Goal: Task Accomplishment & Management: Complete application form

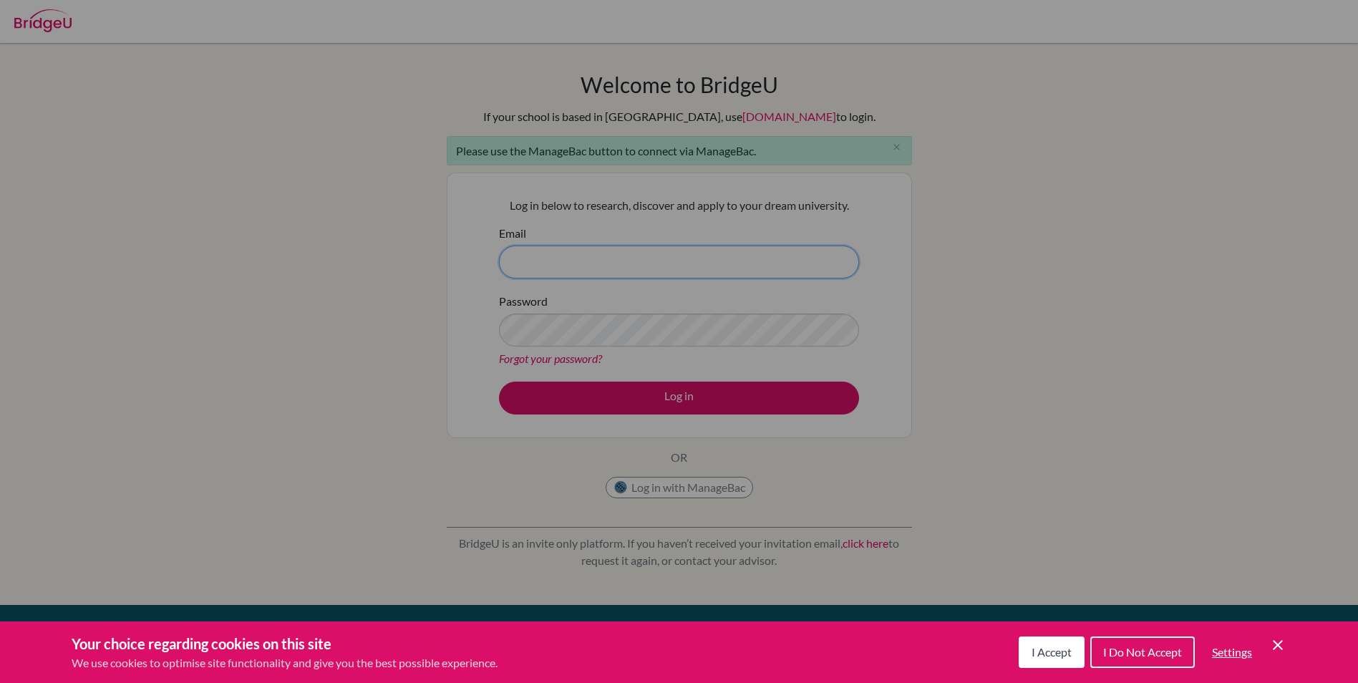
type input "[EMAIL_ADDRESS][DOMAIN_NAME]"
click at [1053, 647] on span "I Accept" at bounding box center [1052, 652] width 40 height 14
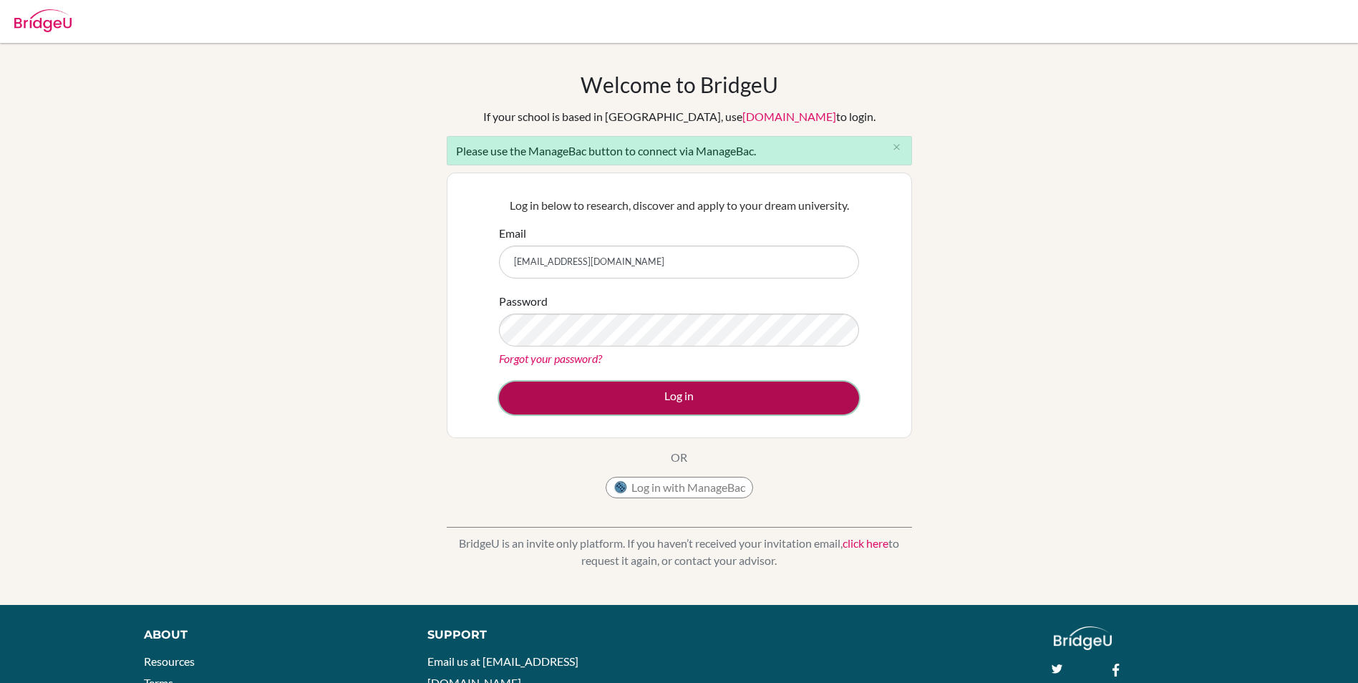
click at [679, 397] on button "Log in" at bounding box center [679, 398] width 360 height 33
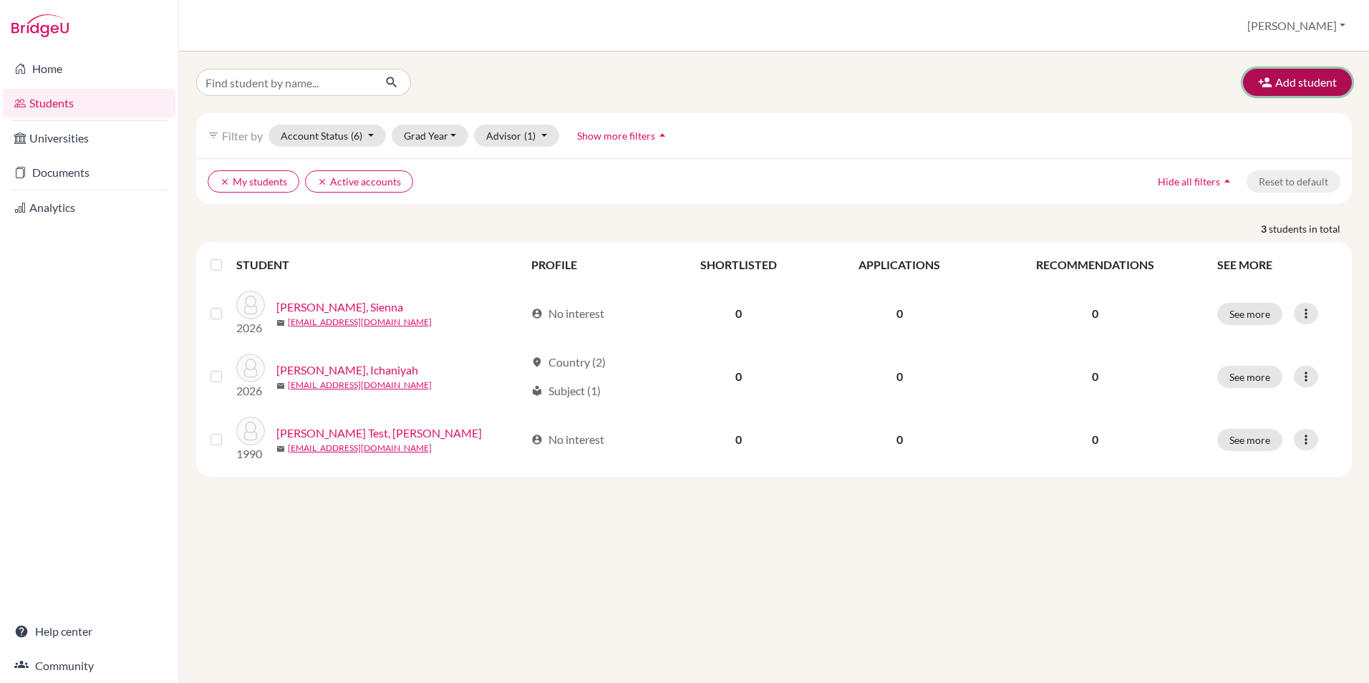
click at [1304, 87] on button "Add student" at bounding box center [1297, 82] width 109 height 27
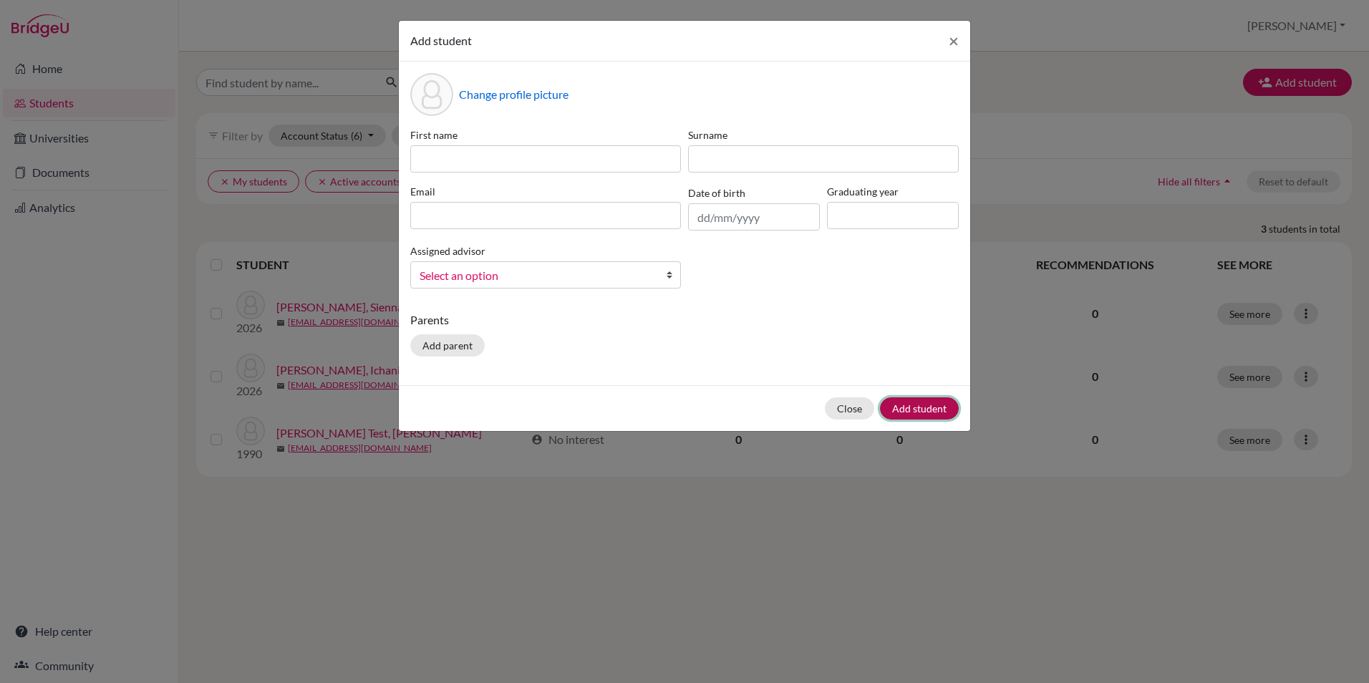
click at [901, 409] on button "Add student" at bounding box center [919, 408] width 79 height 22
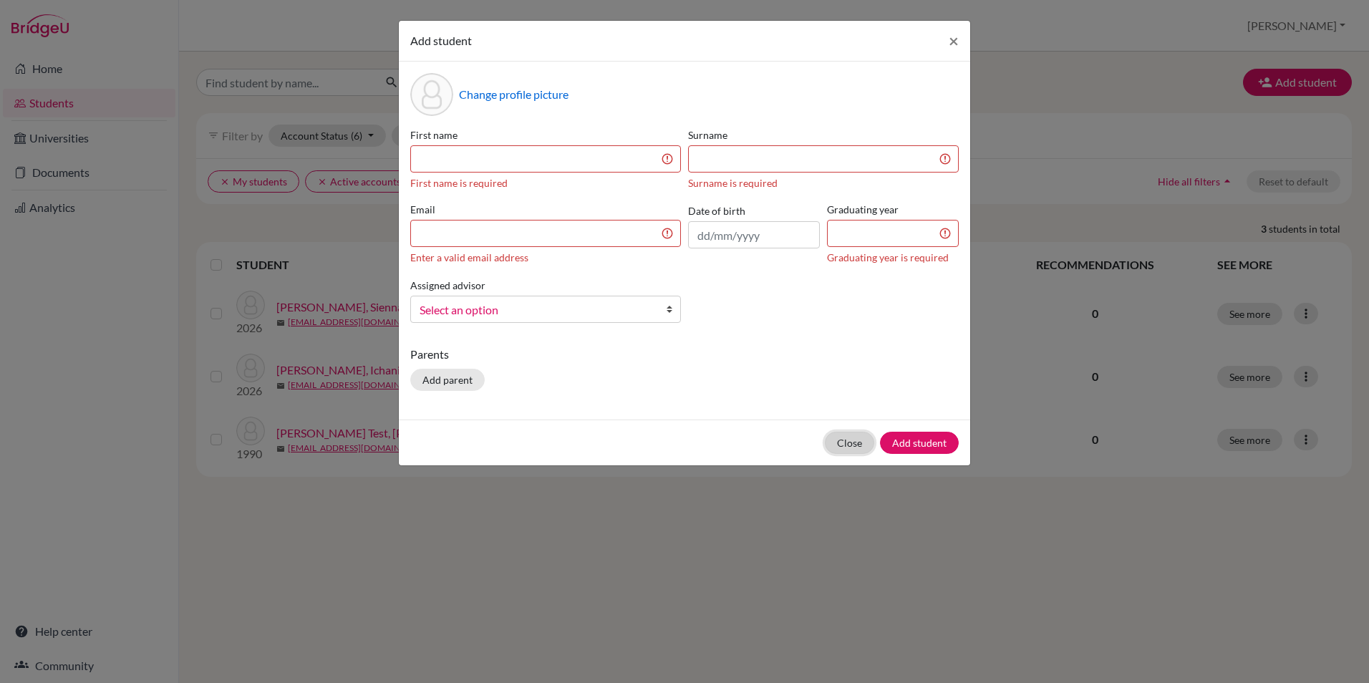
click at [850, 441] on button "Close" at bounding box center [849, 443] width 49 height 22
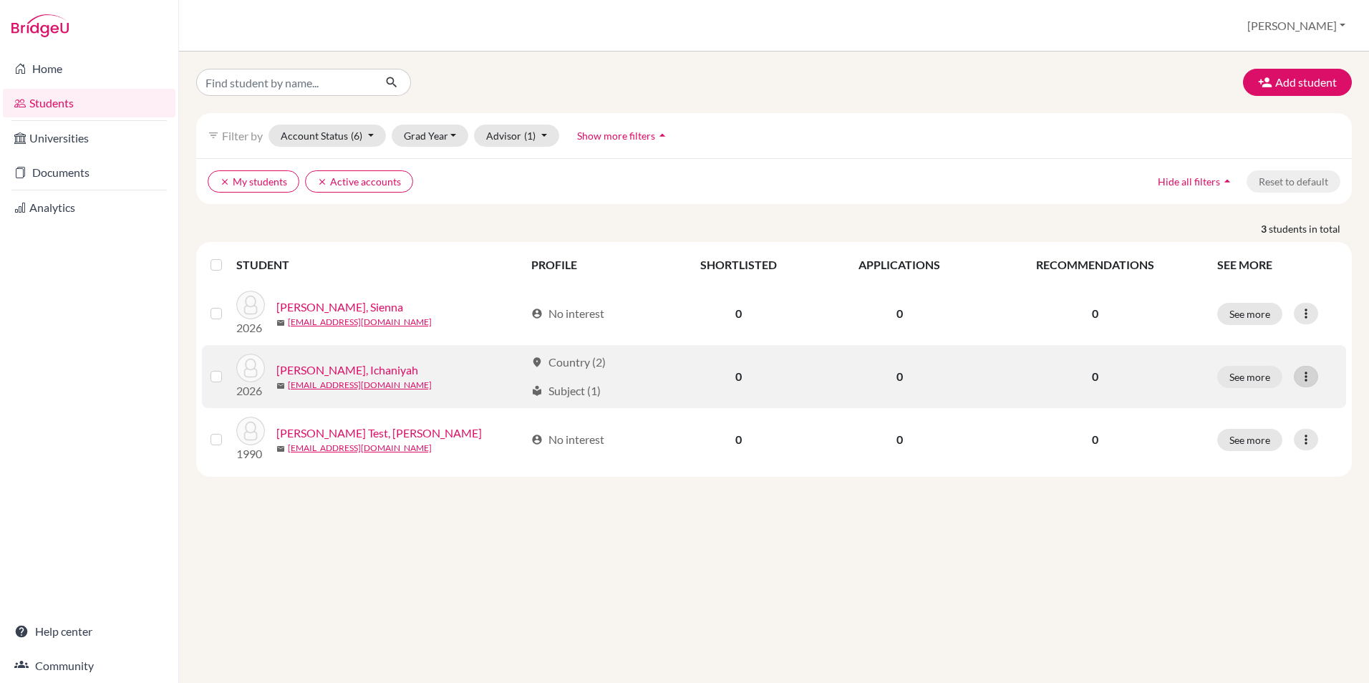
click at [1312, 375] on icon at bounding box center [1306, 376] width 14 height 14
click at [1222, 402] on button "Edit student" at bounding box center [1243, 406] width 113 height 23
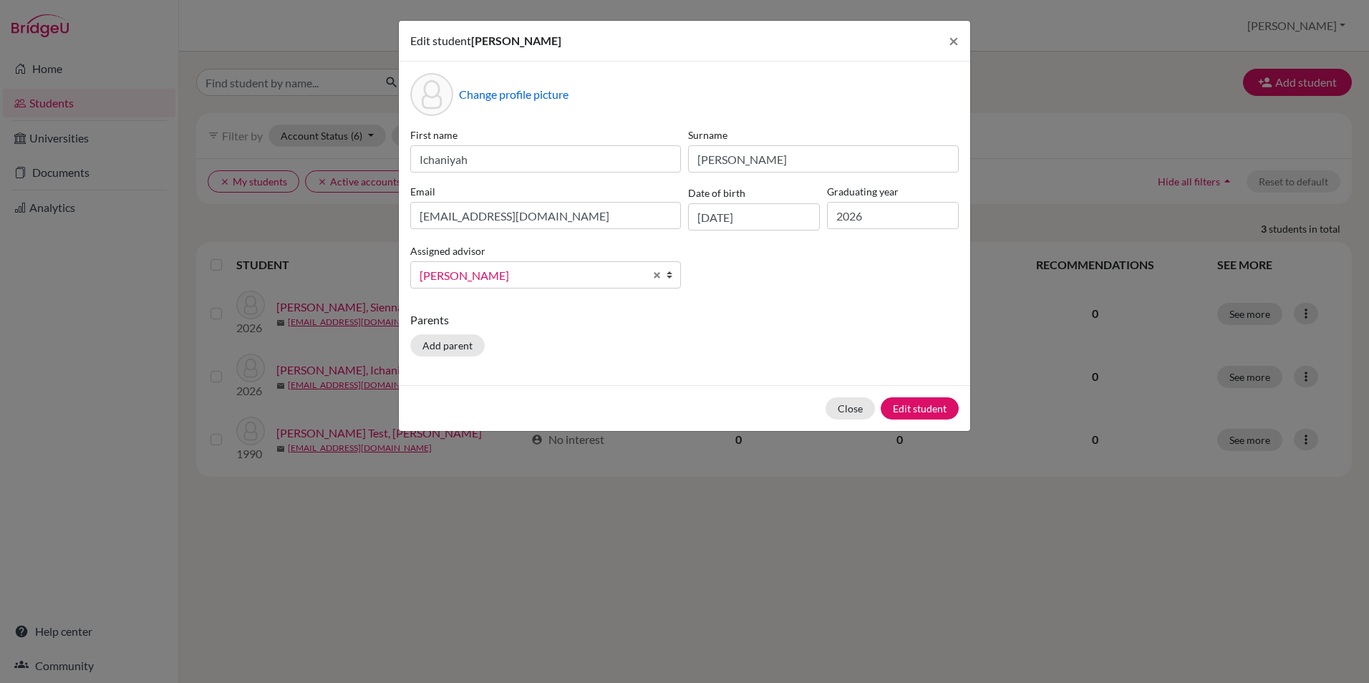
click at [669, 271] on b at bounding box center [673, 275] width 14 height 26
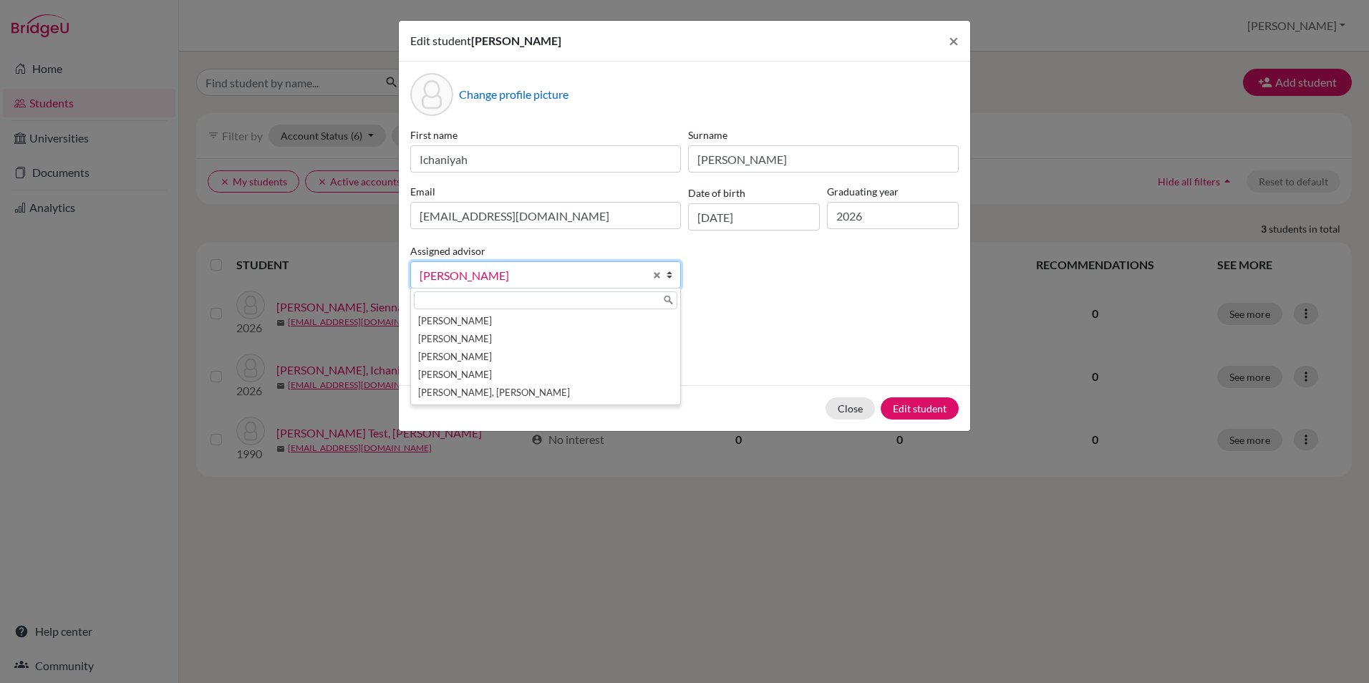
click at [837, 272] on div "First name Ichaniyah Surname Richardson Email richardsonichaniyah@gmail.com Dat…" at bounding box center [685, 213] width 556 height 173
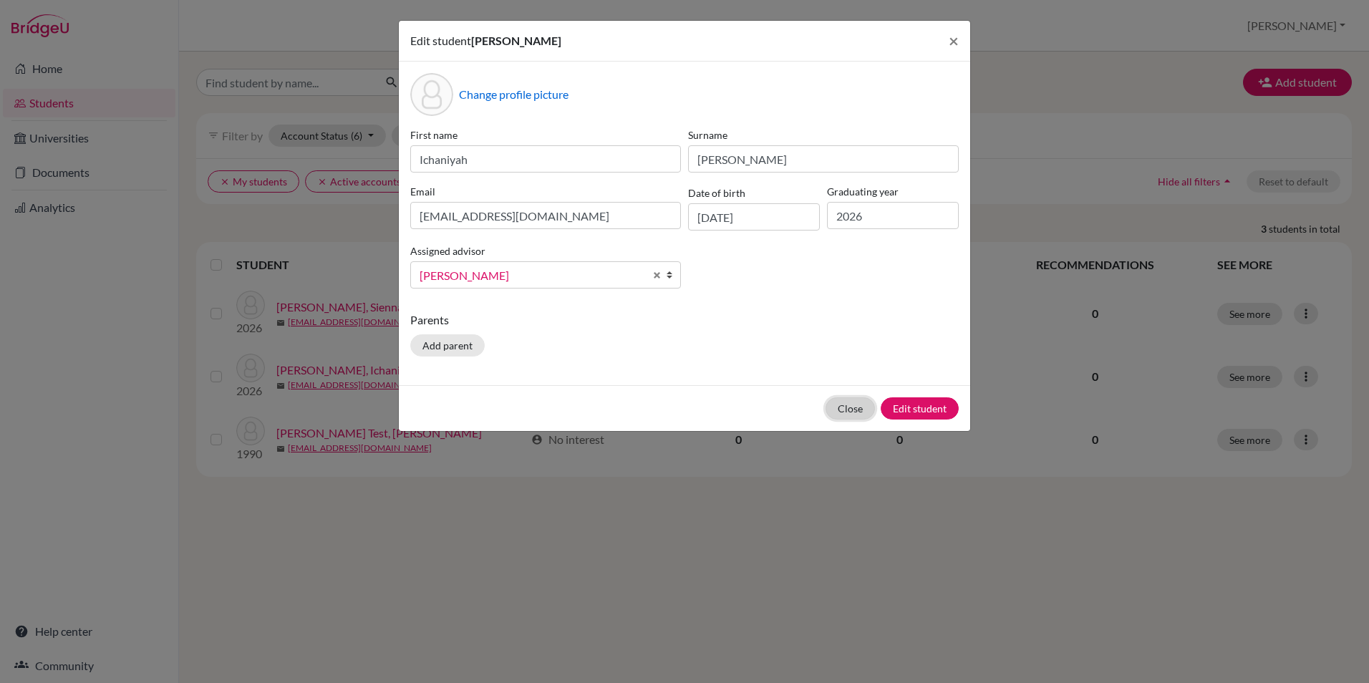
click at [845, 406] on button "Close" at bounding box center [849, 408] width 49 height 22
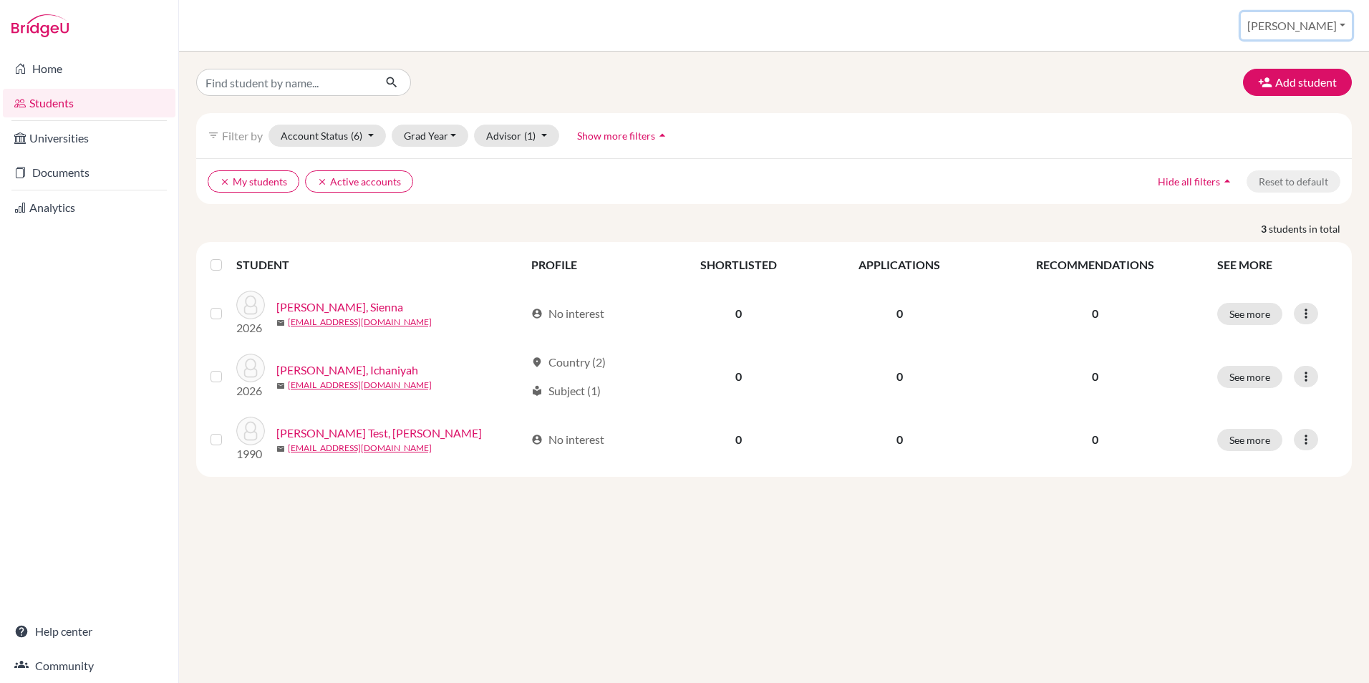
click at [1340, 26] on button "[PERSON_NAME]" at bounding box center [1296, 25] width 111 height 27
click at [1273, 78] on link "School Settings" at bounding box center [1237, 81] width 113 height 23
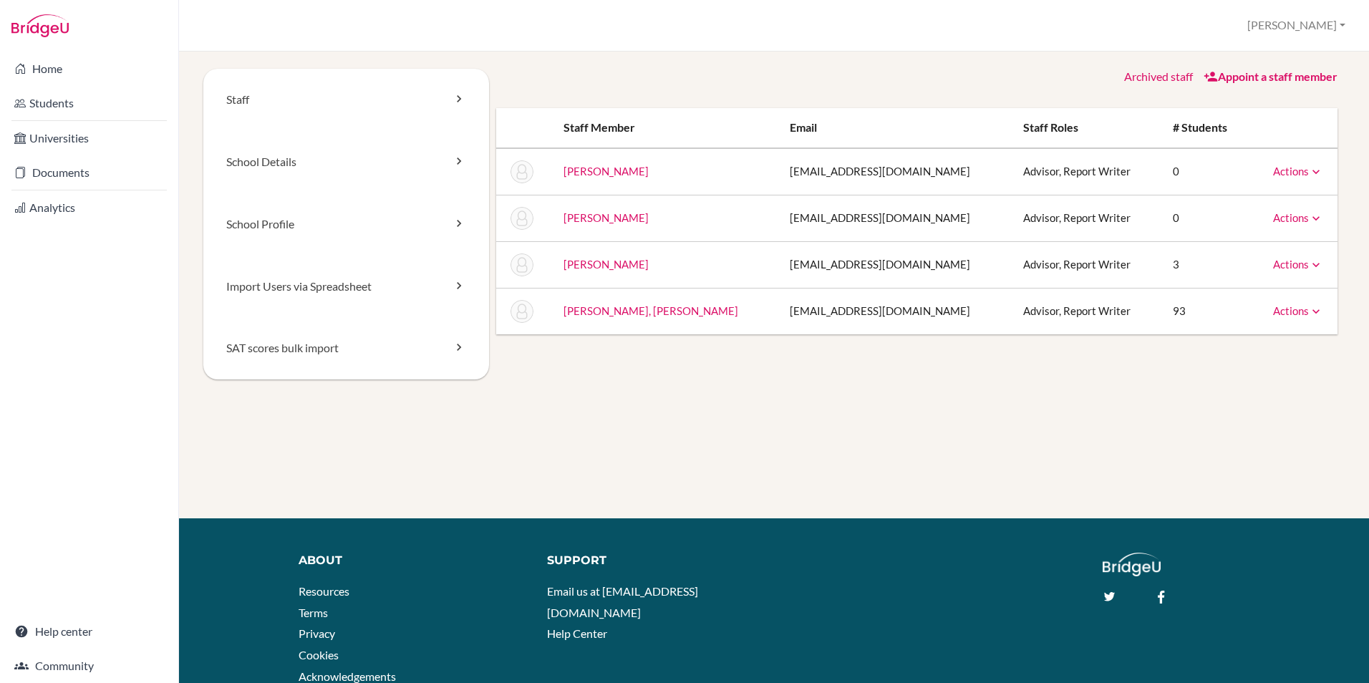
click at [1263, 73] on link "Appoint a staff member" at bounding box center [1270, 76] width 134 height 14
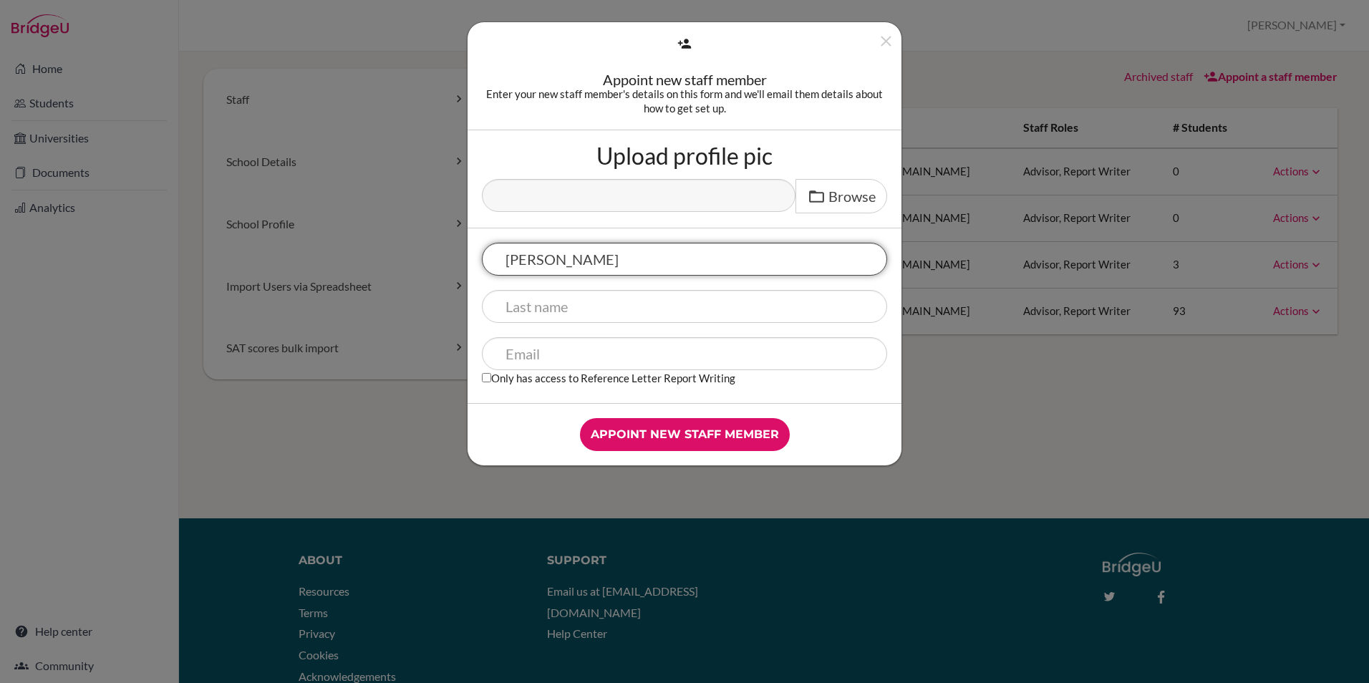
type input "[PERSON_NAME]"
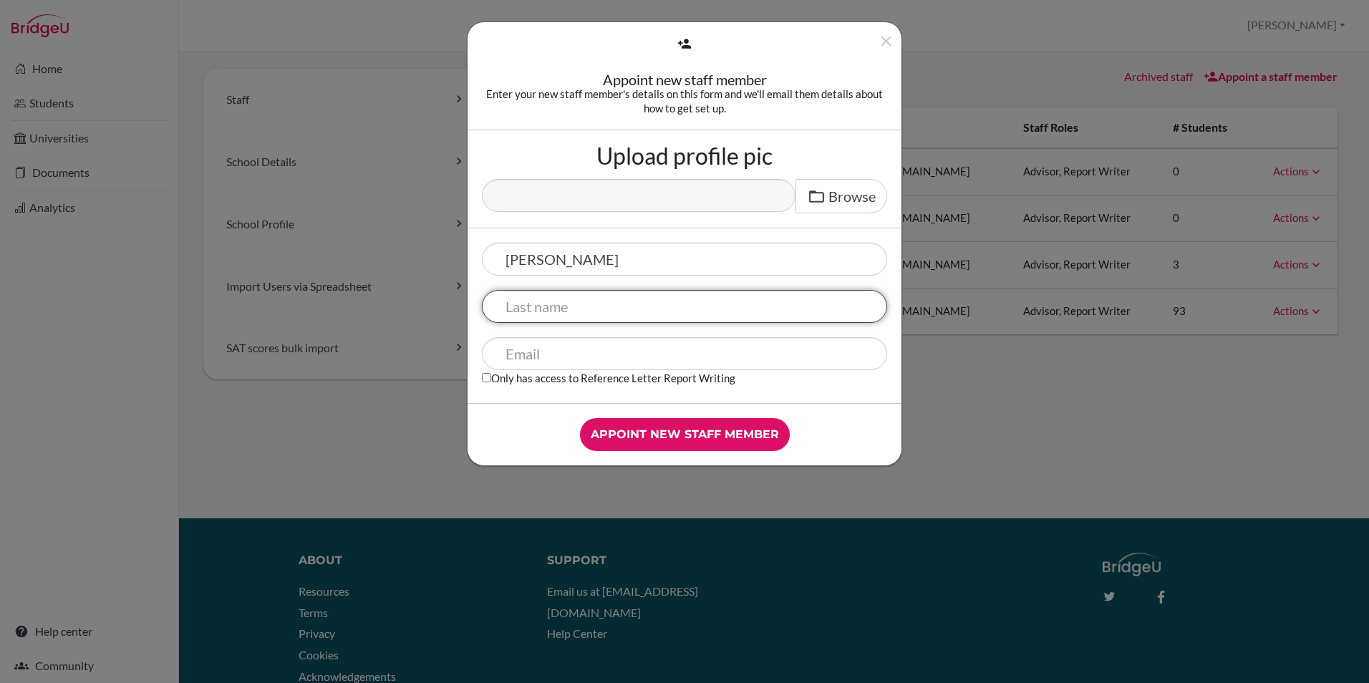
type input "Reijna"
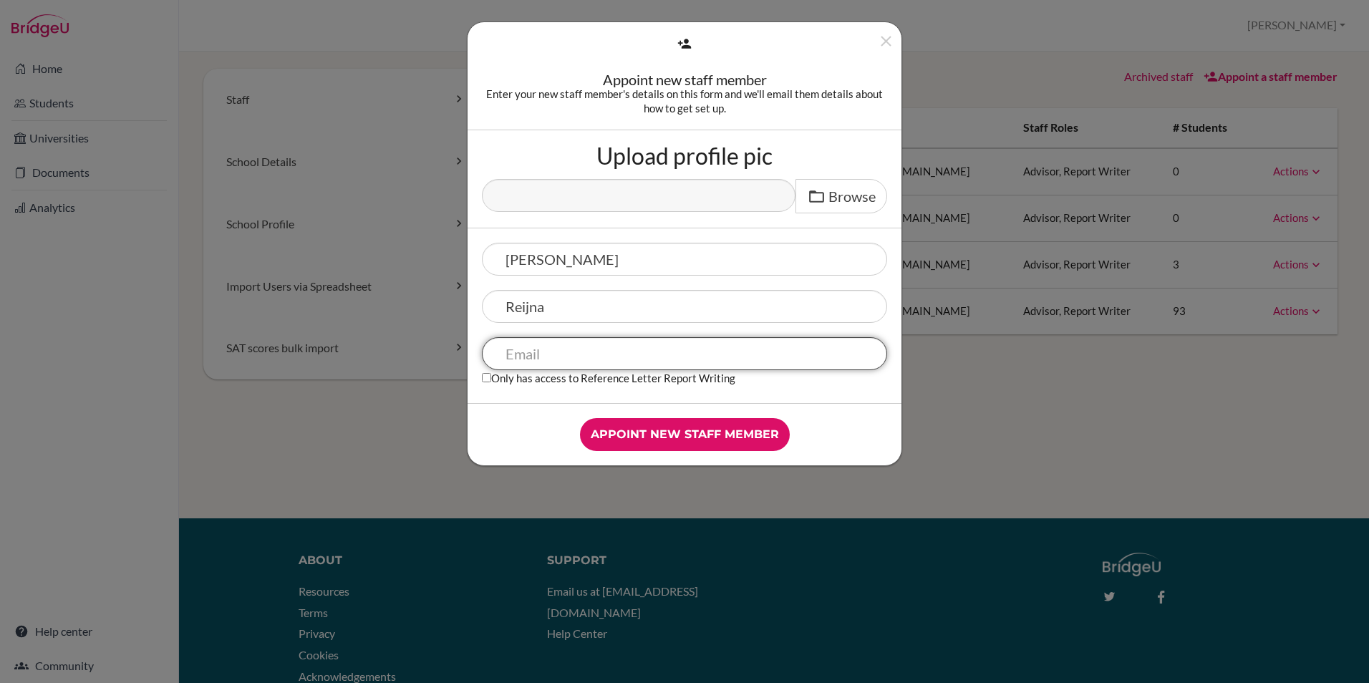
type input "[EMAIL_ADDRESS][DOMAIN_NAME]"
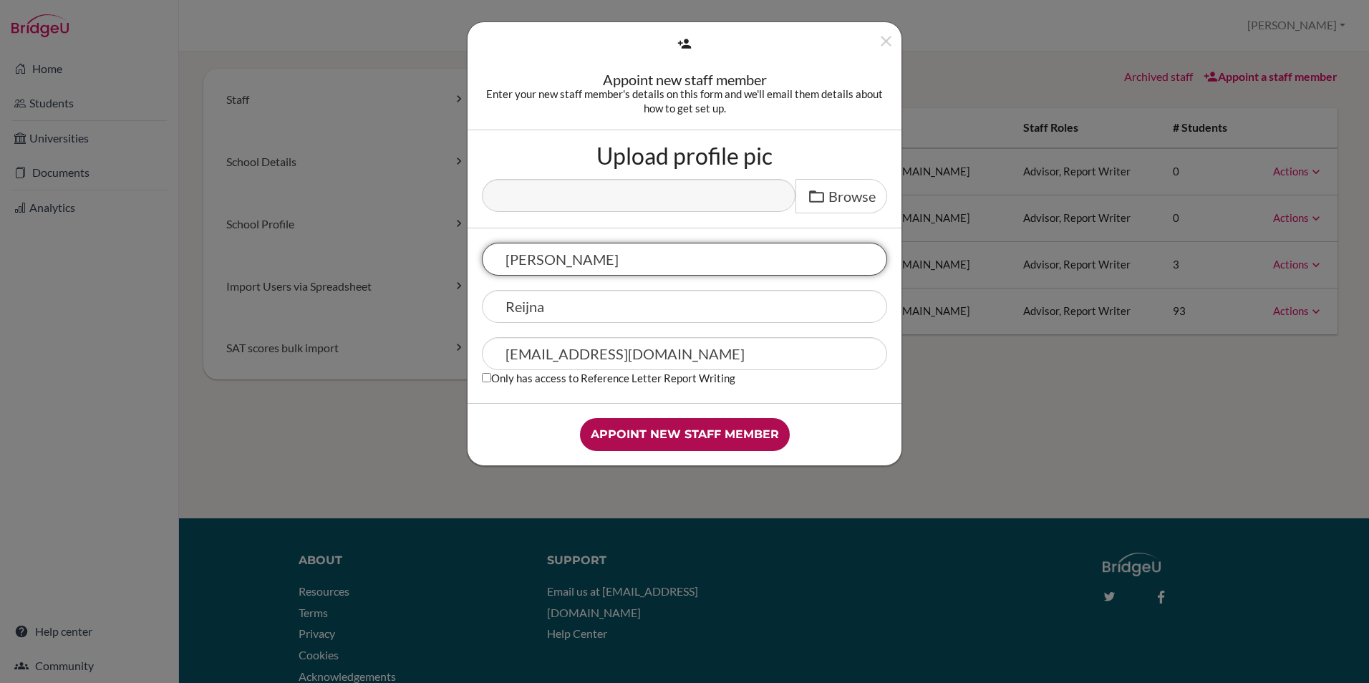
type input "Gisella"
click at [669, 434] on input "Appoint new staff member" at bounding box center [685, 434] width 210 height 33
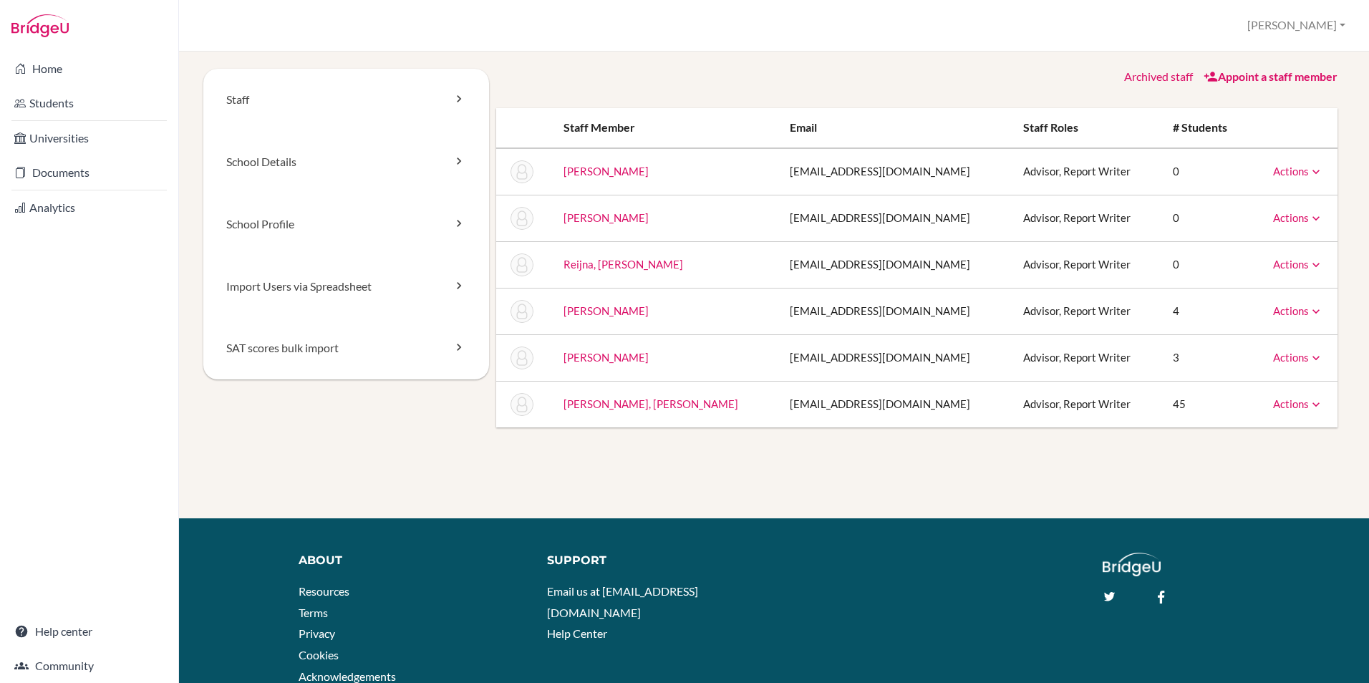
click at [1147, 77] on link "Archived staff" at bounding box center [1158, 76] width 69 height 14
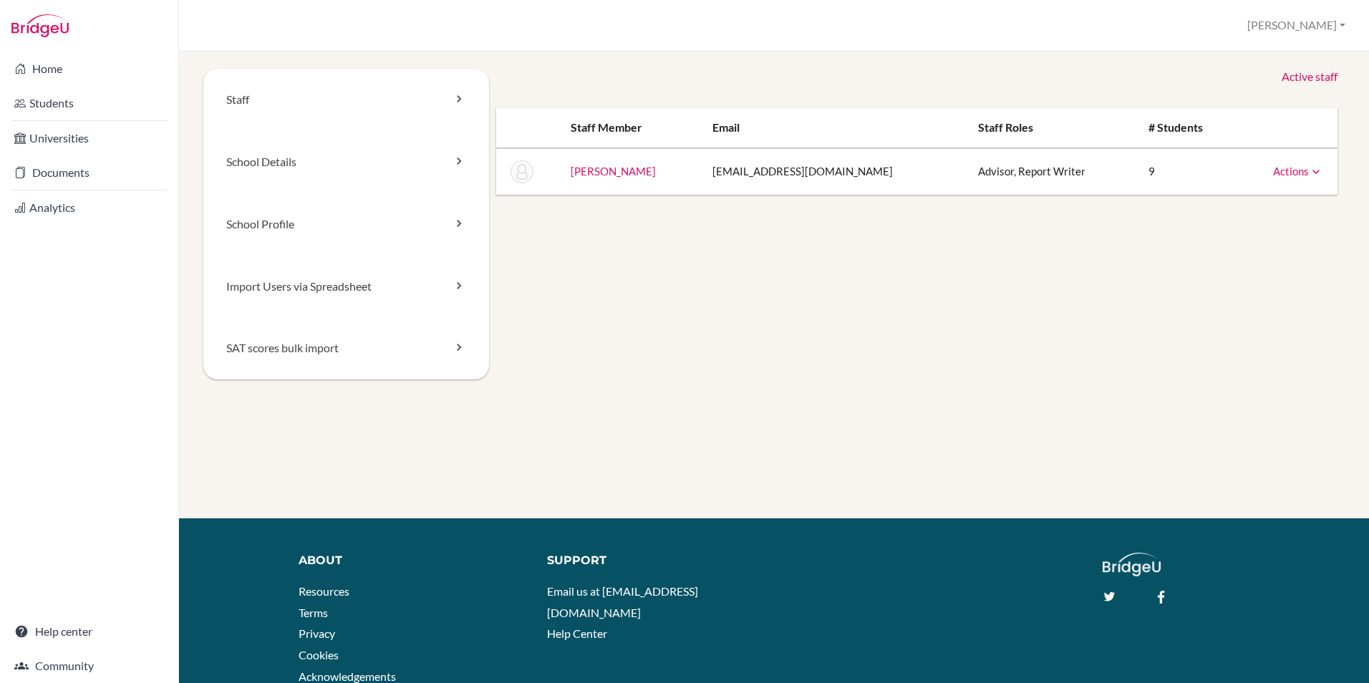
click at [1312, 74] on link "Active staff" at bounding box center [1309, 77] width 56 height 16
